Goal: Complete application form: Complete application form

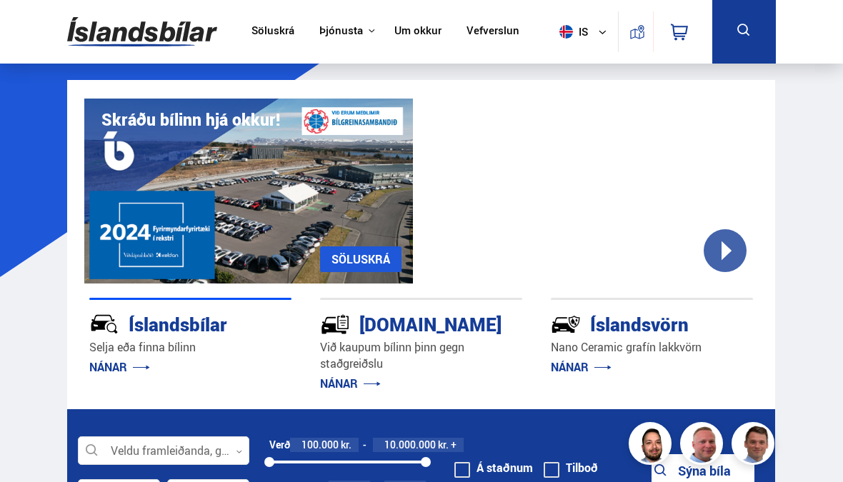
click at [410, 336] on div "[DOMAIN_NAME]" at bounding box center [395, 323] width 151 height 25
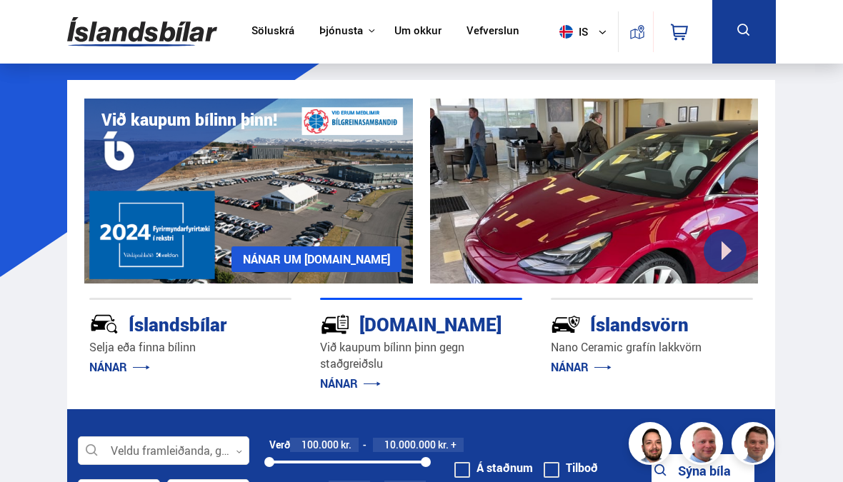
click at [357, 389] on link "NÁNAR" at bounding box center [350, 384] width 61 height 16
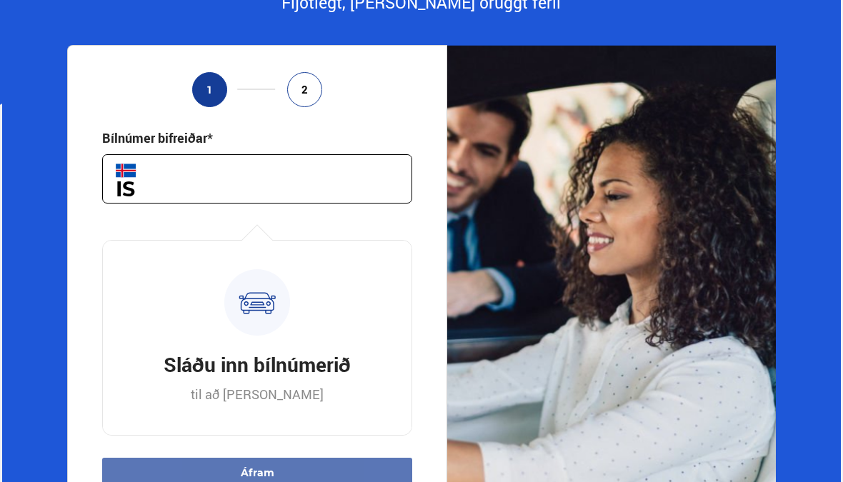
scroll to position [171, 0]
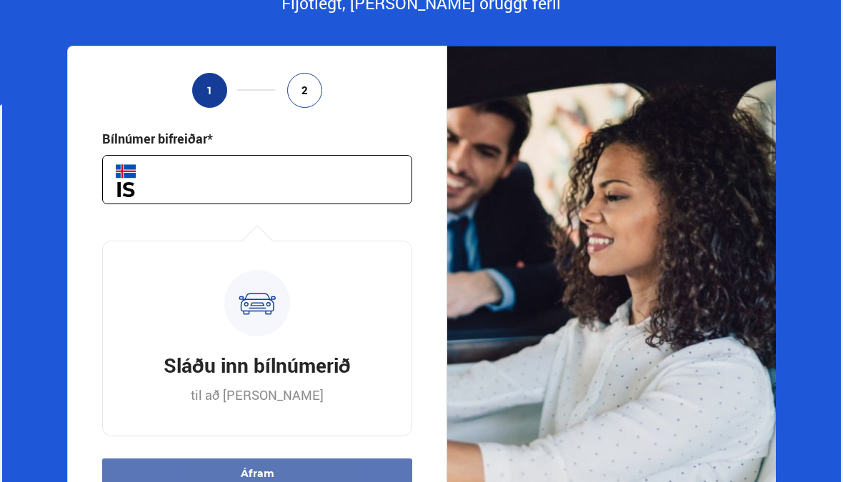
click at [837, 206] on section "Seldu bílinn þinn auðveldlega án streitu fljótt Fljótlegt, einfalt og öruggt fe…" at bounding box center [421, 205] width 838 height 626
click at [840, 472] on section "Seldu bílinn þinn auðveldlega án streitu fljótt Fljótlegt, einfalt og öruggt fe…" at bounding box center [421, 205] width 838 height 626
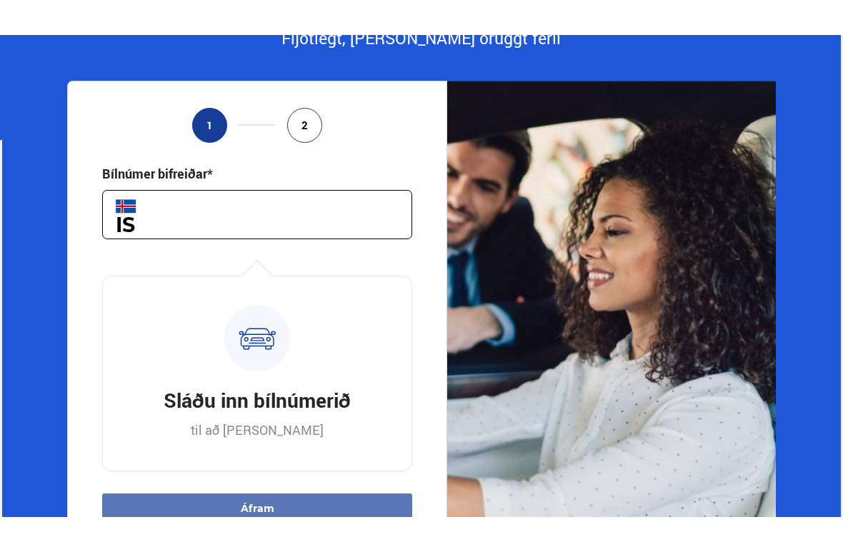
scroll to position [166, 0]
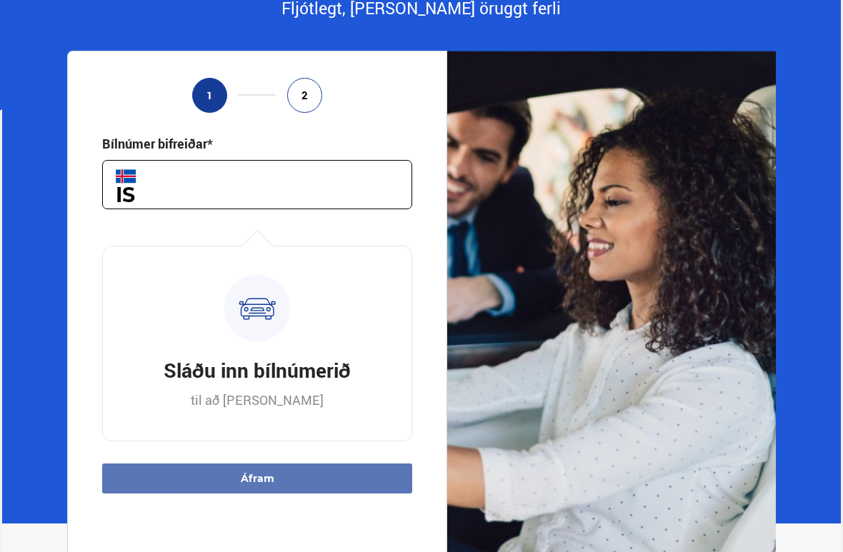
click at [214, 188] on input "text" at bounding box center [257, 184] width 310 height 49
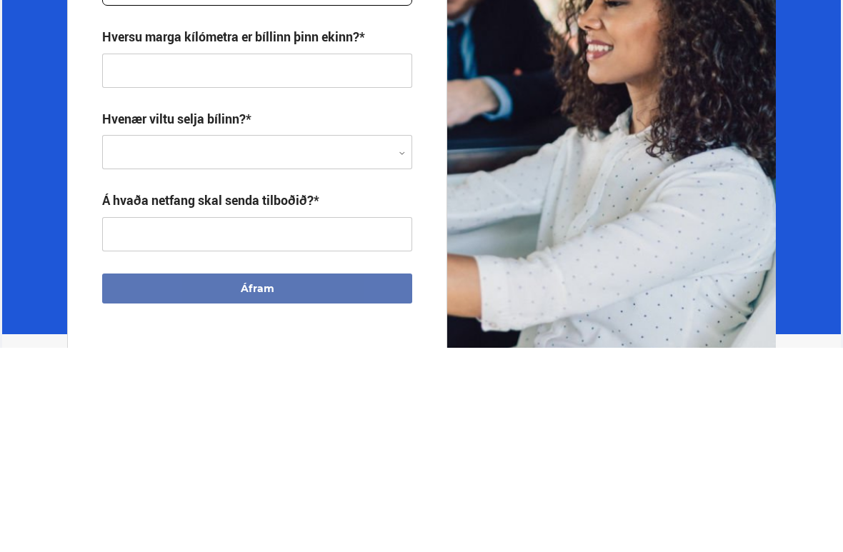
click at [406, 340] on div at bounding box center [257, 357] width 310 height 34
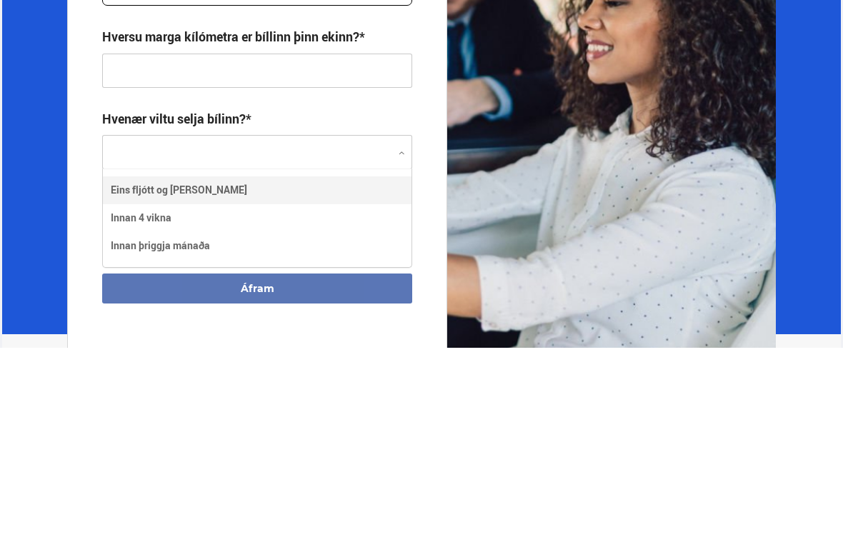
scroll to position [96, 309]
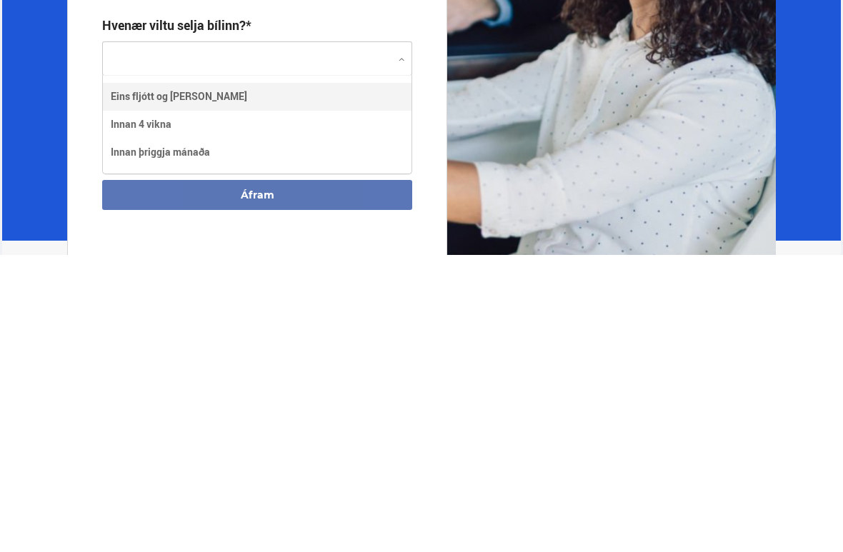
type input "*****"
click at [206, 381] on div "Eins fljótt og kostur er Innan 4 vikna Innan þriggja mánaða" at bounding box center [257, 422] width 309 height 83
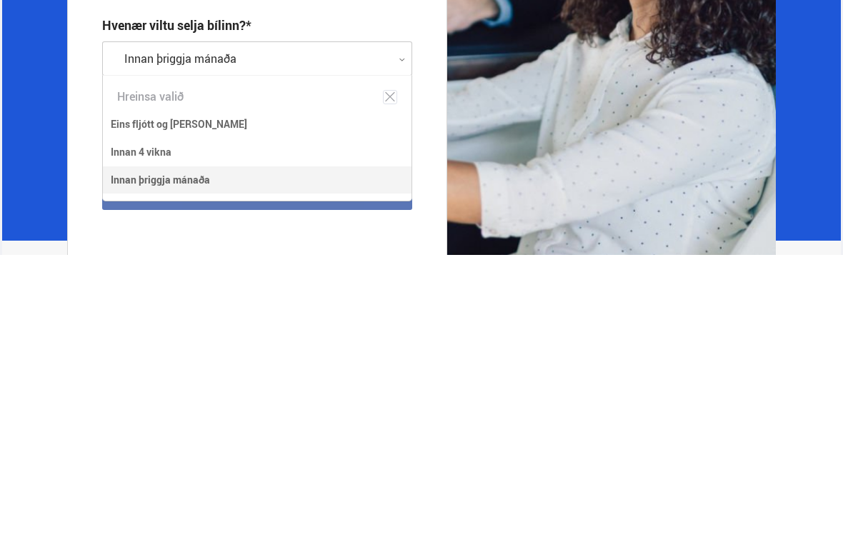
scroll to position [464, 0]
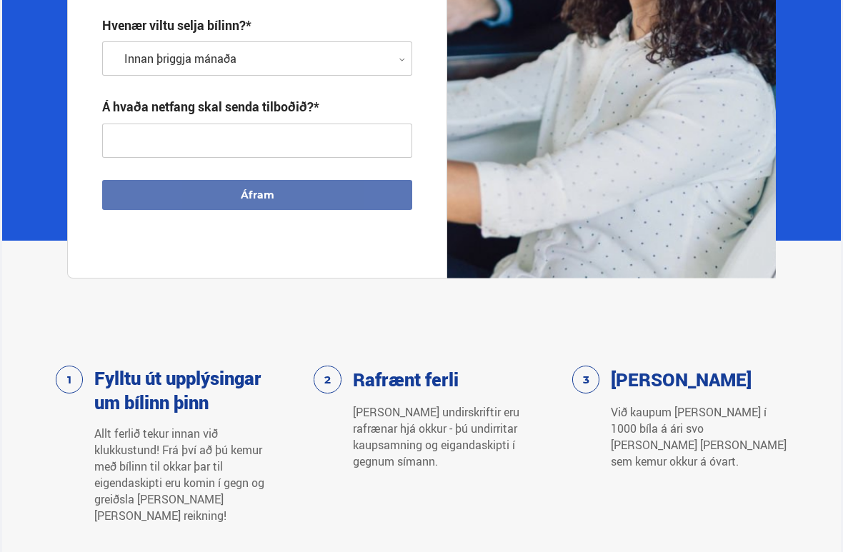
click at [241, 143] on input "text" at bounding box center [257, 141] width 310 height 34
type input "**********"
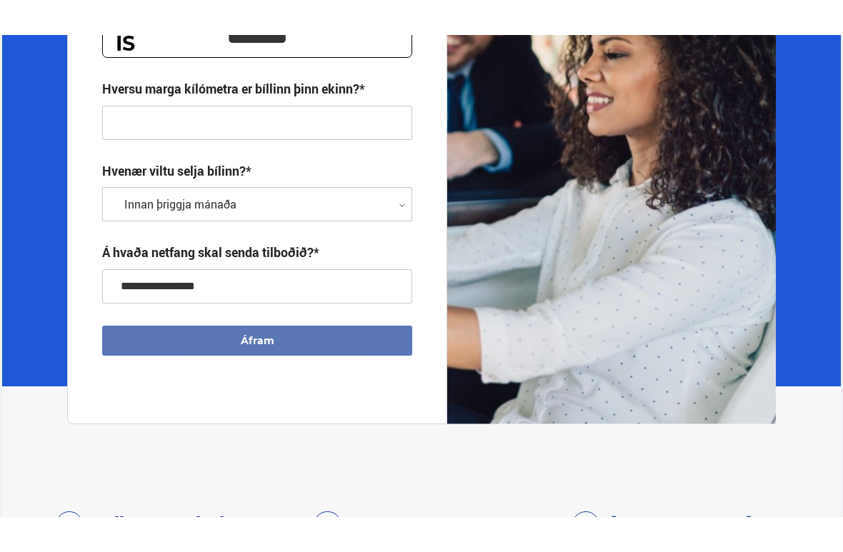
scroll to position [354, 0]
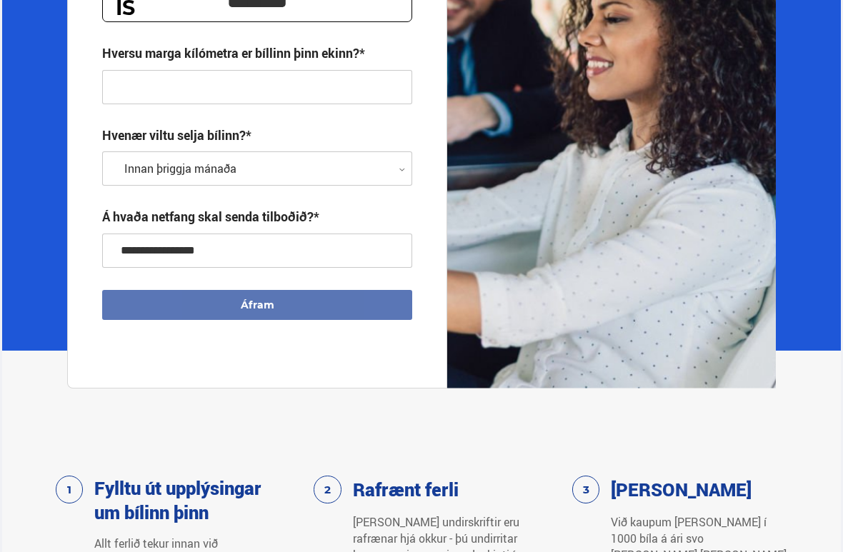
click at [402, 172] on icon at bounding box center [402, 169] width 6 height 6
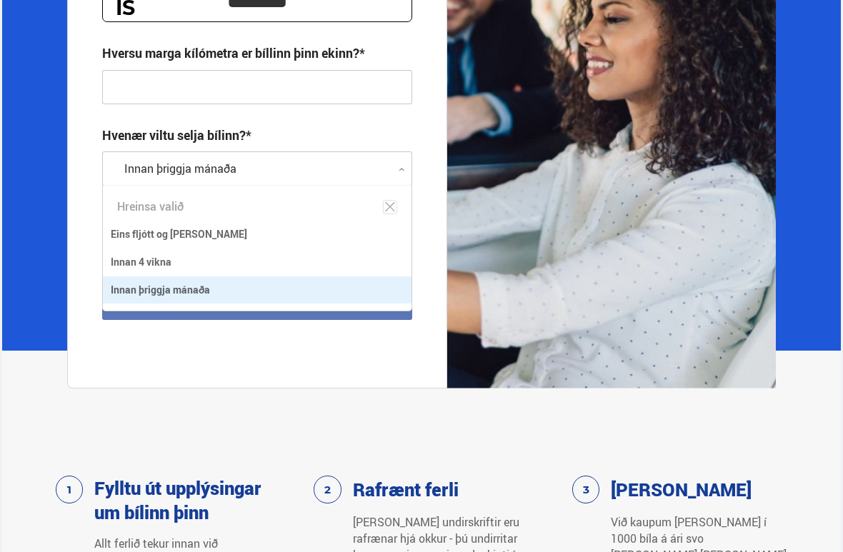
scroll to position [123, 309]
click at [163, 271] on span "Innan 4 vikna" at bounding box center [141, 262] width 61 height 21
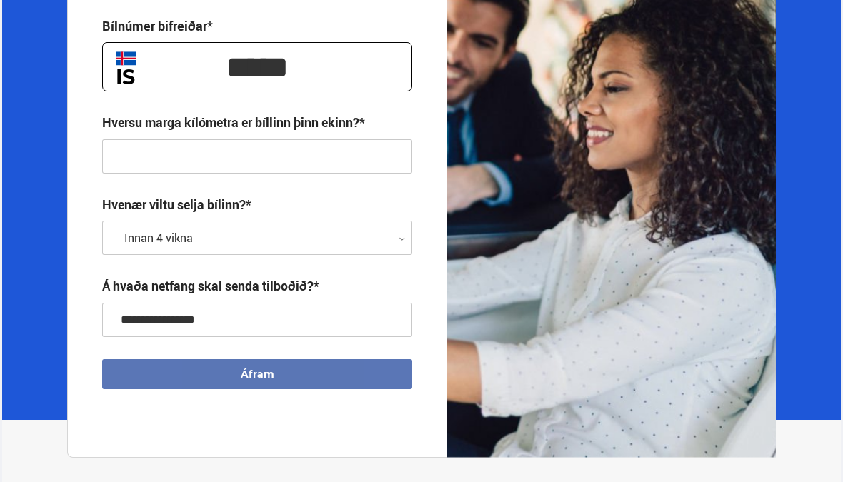
scroll to position [274, 0]
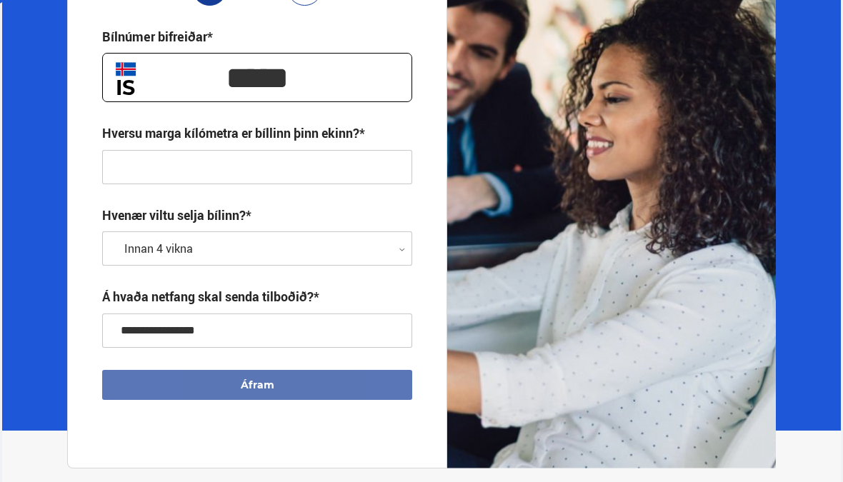
click at [151, 160] on input "text" at bounding box center [257, 167] width 310 height 34
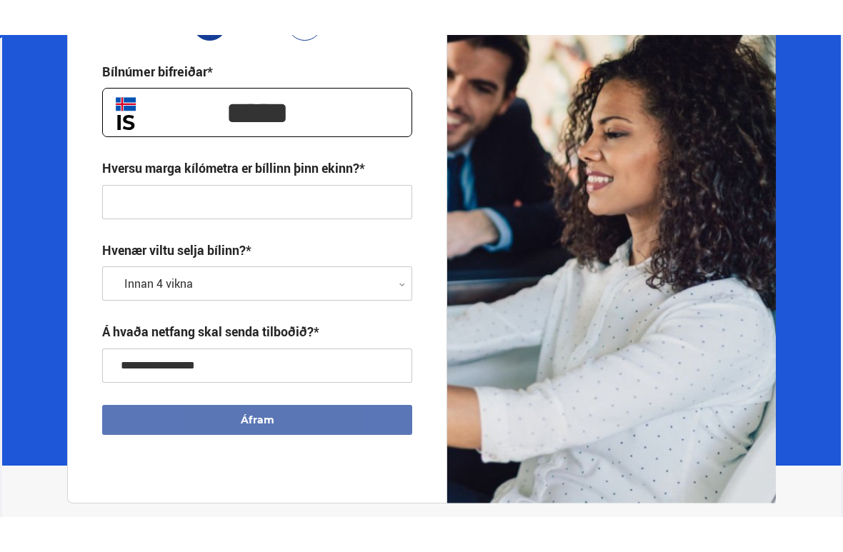
scroll to position [273, 0]
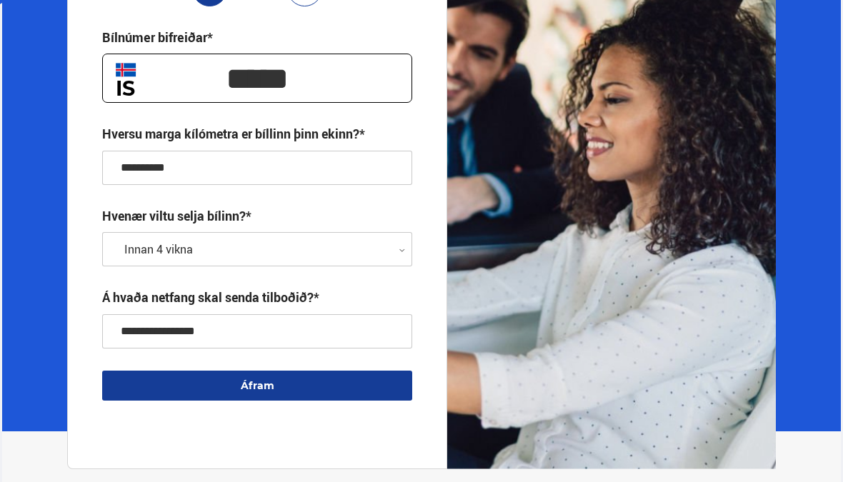
type input "**********"
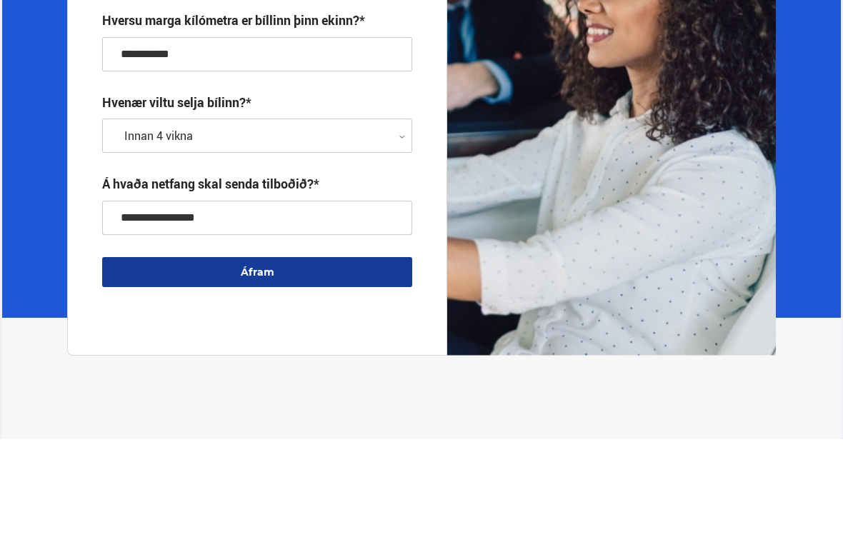
click at [404, 233] on div at bounding box center [257, 250] width 310 height 34
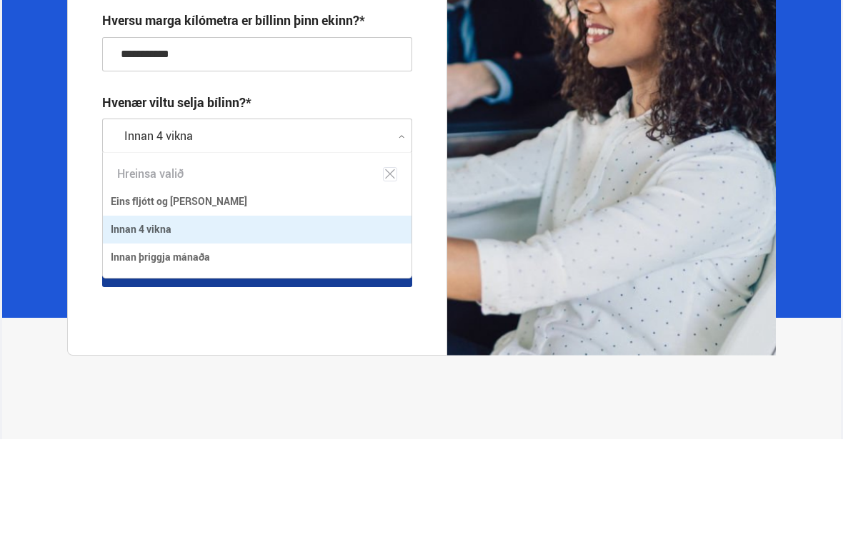
scroll to position [123, 309]
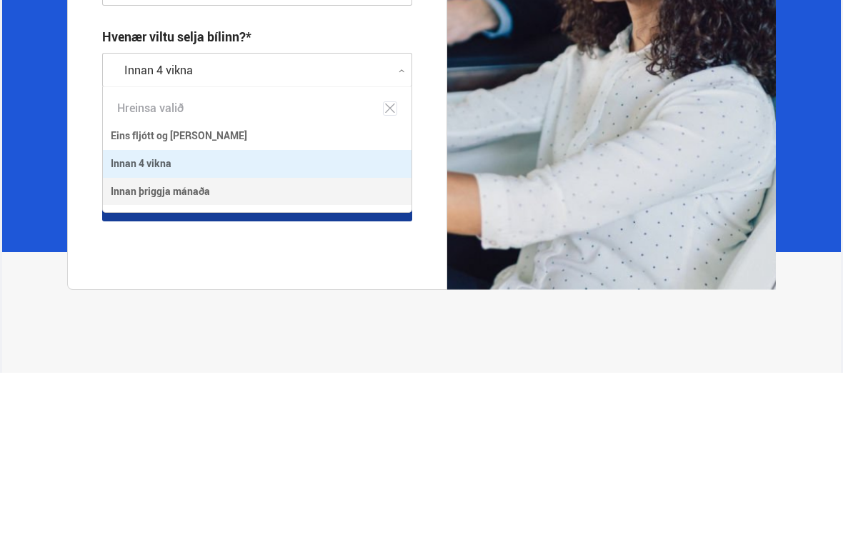
click at [196, 361] on span "Innan þriggja mánaða" at bounding box center [160, 371] width 99 height 21
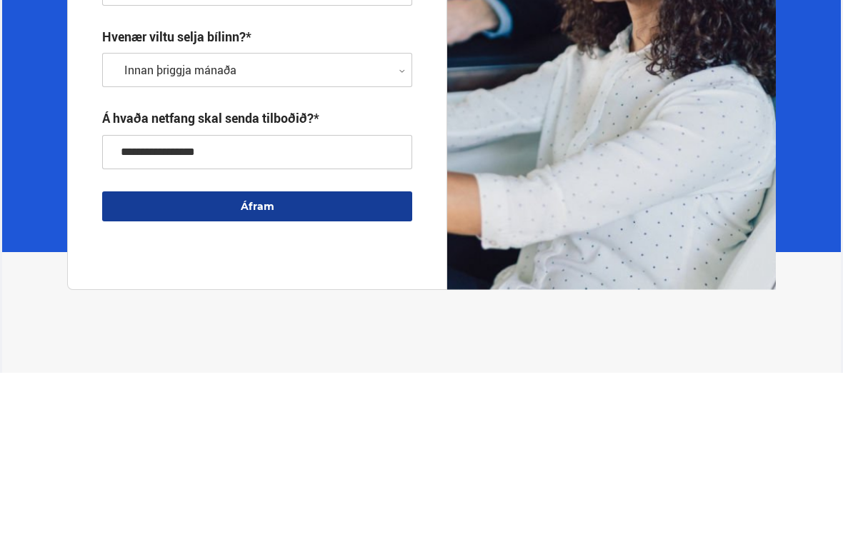
scroll to position [453, 0]
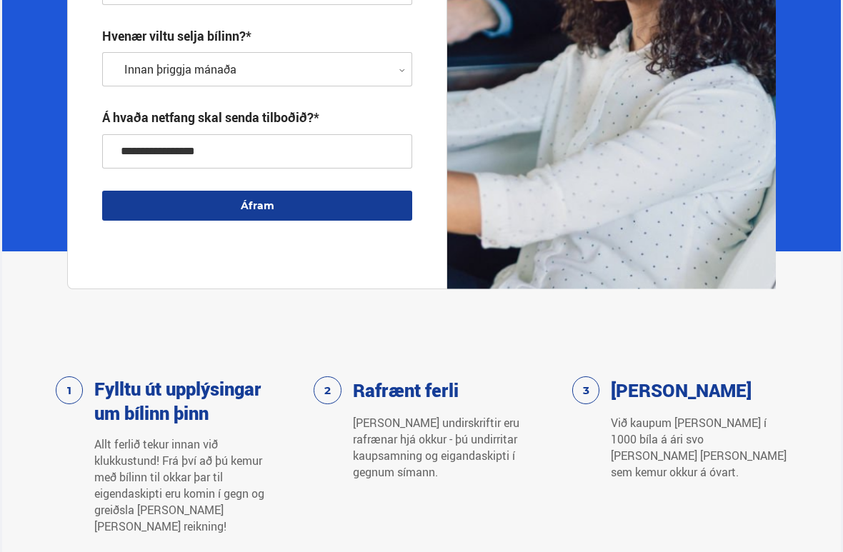
click at [274, 204] on button "Áfram" at bounding box center [257, 206] width 310 height 30
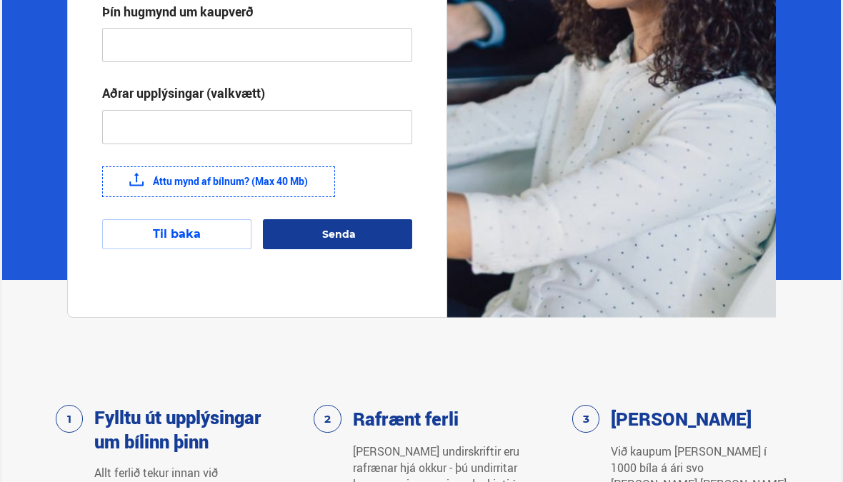
scroll to position [454, 0]
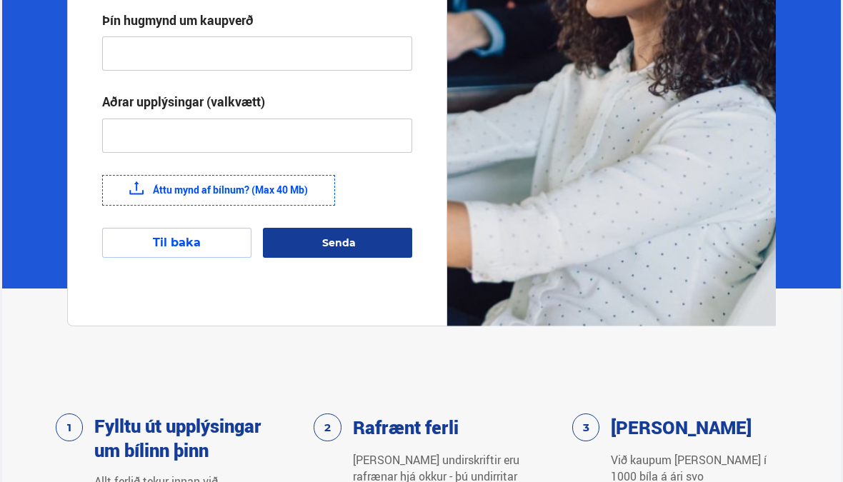
click at [349, 242] on span "Senda" at bounding box center [339, 242] width 34 height 13
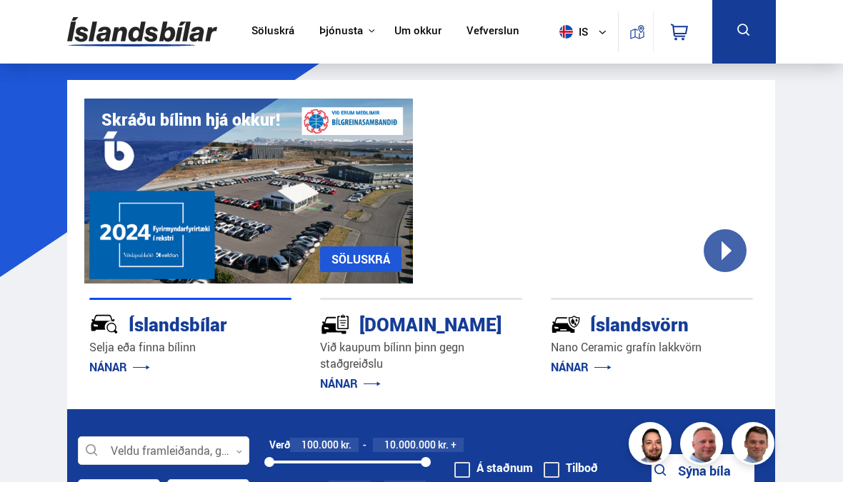
click at [198, 332] on div "Íslandsbílar" at bounding box center [164, 323] width 151 height 25
click at [189, 342] on p "Selja eða finna bílinn" at bounding box center [190, 347] width 202 height 16
click at [115, 375] on link "NÁNAR" at bounding box center [119, 367] width 61 height 16
click at [114, 388] on div "Íslandsbílar [PERSON_NAME] finna bílinn NÁNAR [DOMAIN_NAME] Við kaupum bílinn þ…" at bounding box center [421, 347] width 708 height 126
